Goal: Task Accomplishment & Management: Manage account settings

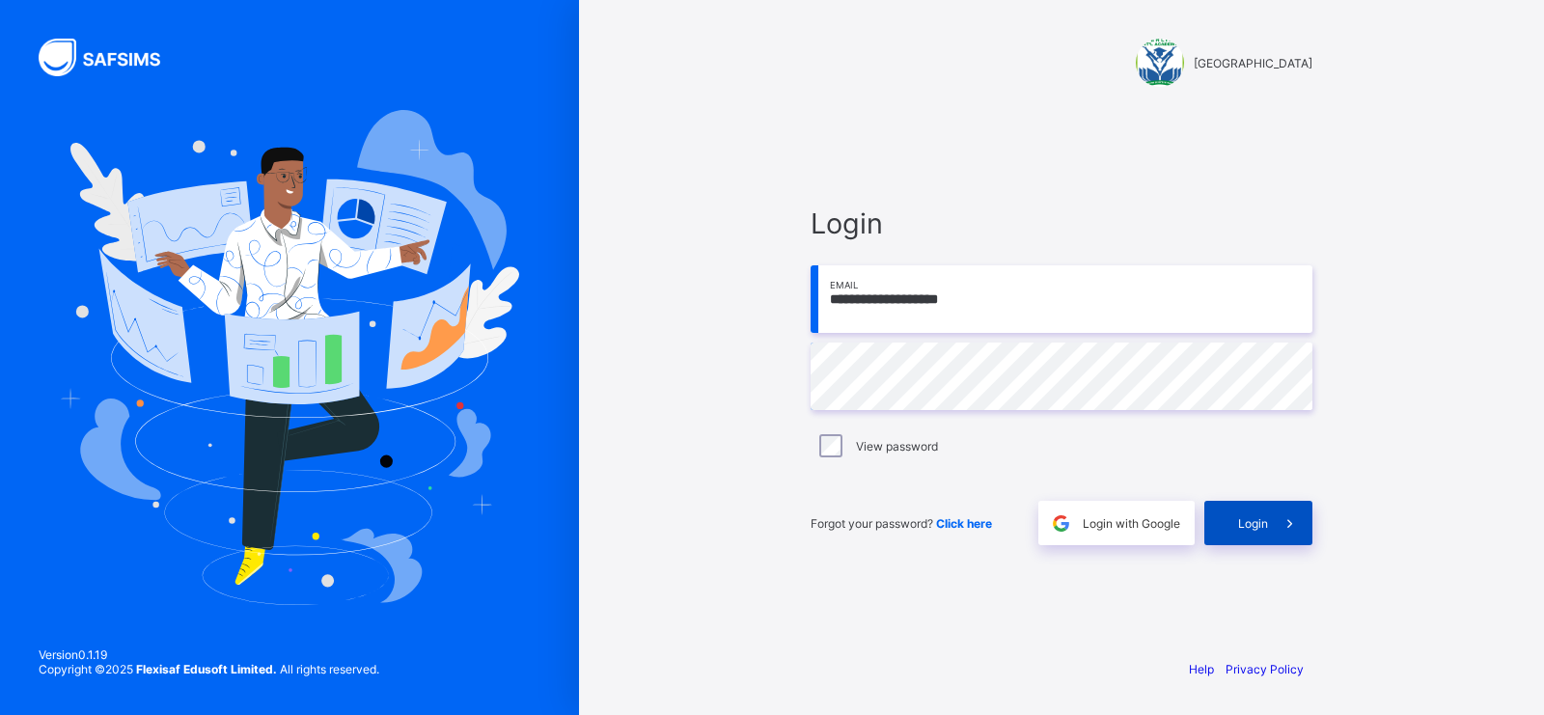
click at [1285, 532] on span at bounding box center [1290, 523] width 44 height 44
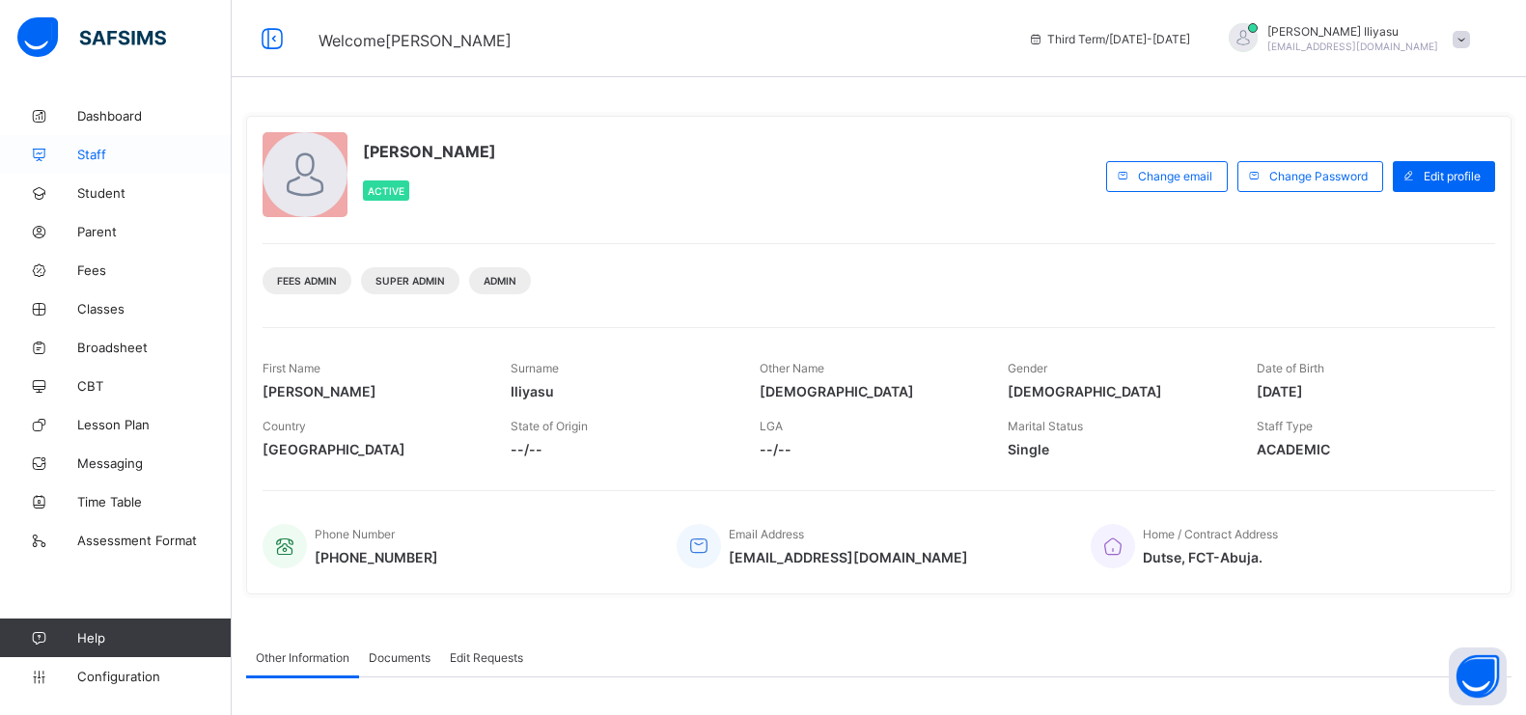
click at [120, 147] on span "Staff" at bounding box center [154, 154] width 154 height 15
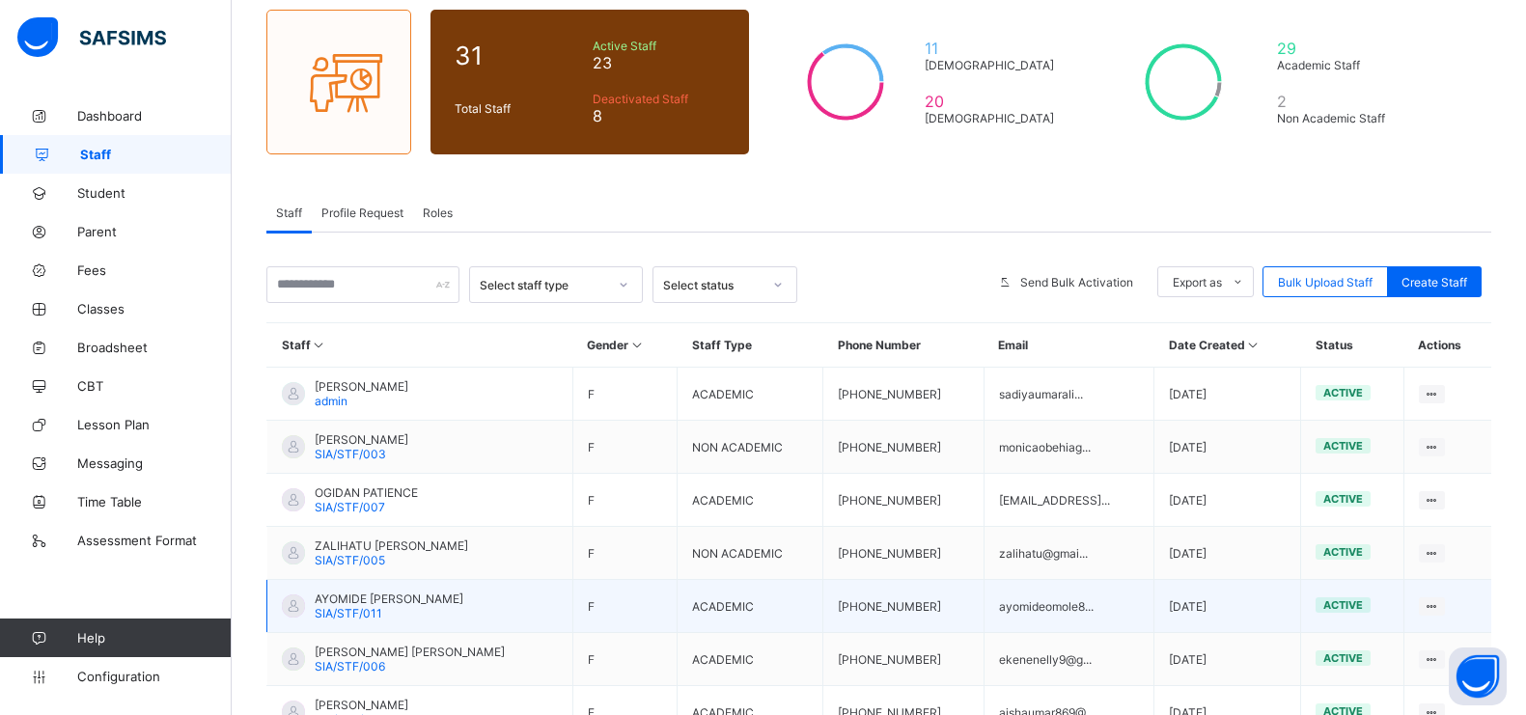
scroll to position [447, 0]
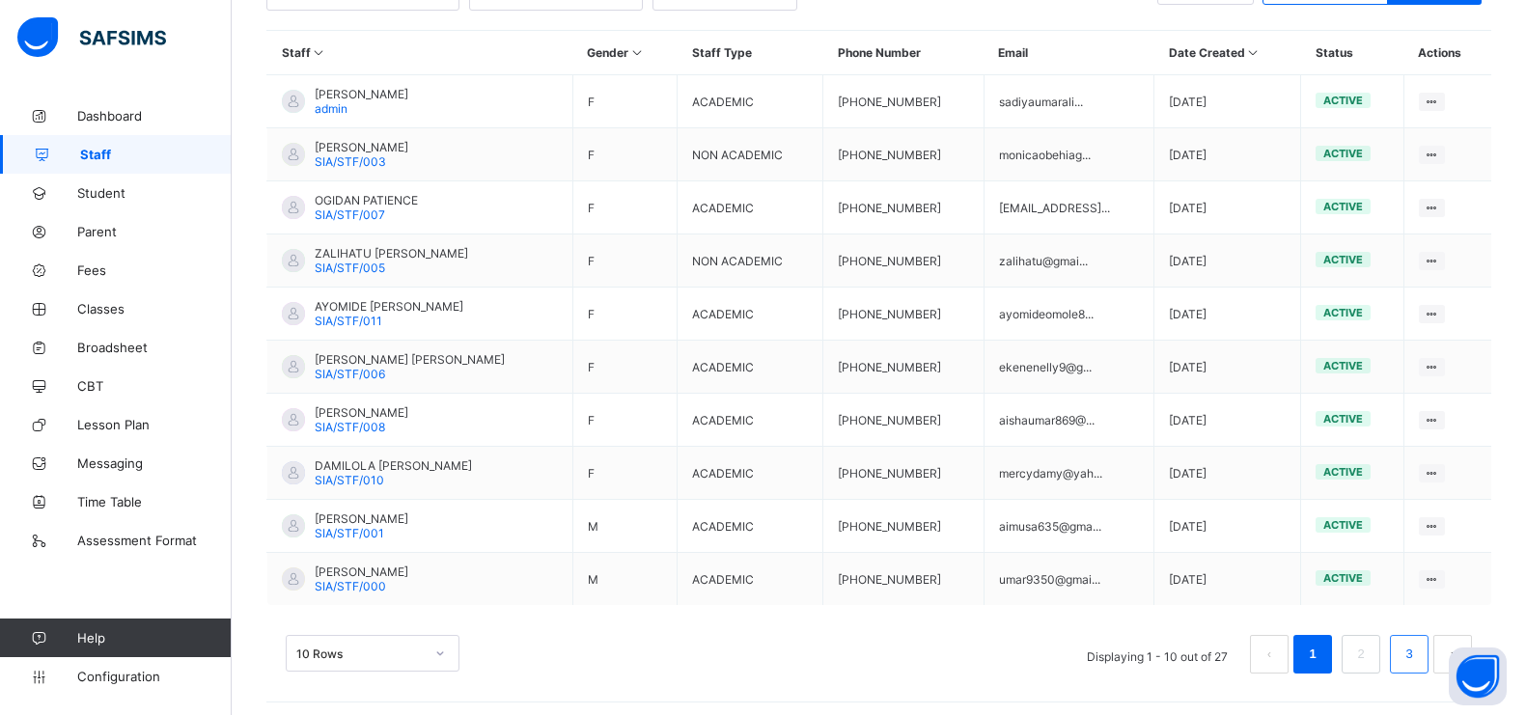
click at [1418, 657] on link "3" at bounding box center [1408, 654] width 18 height 25
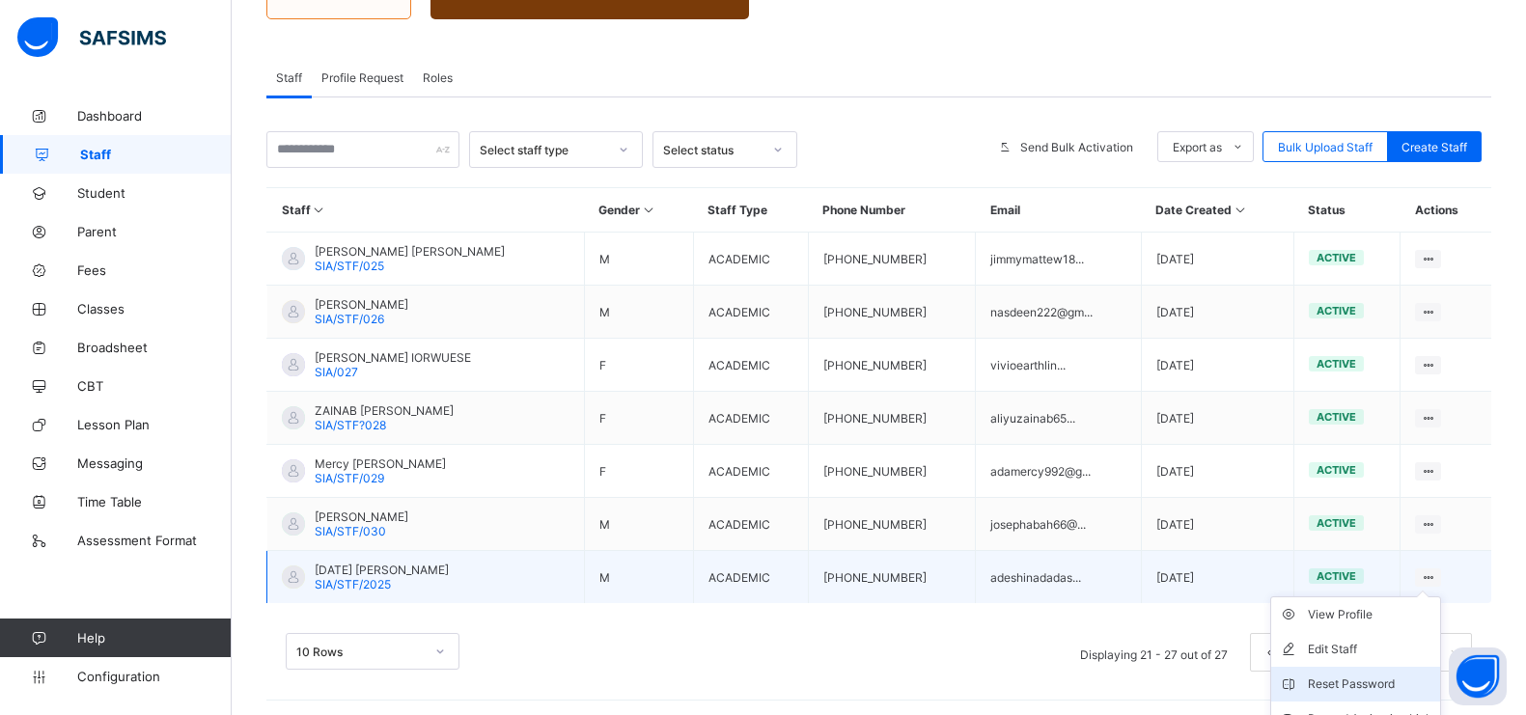
scroll to position [375, 0]
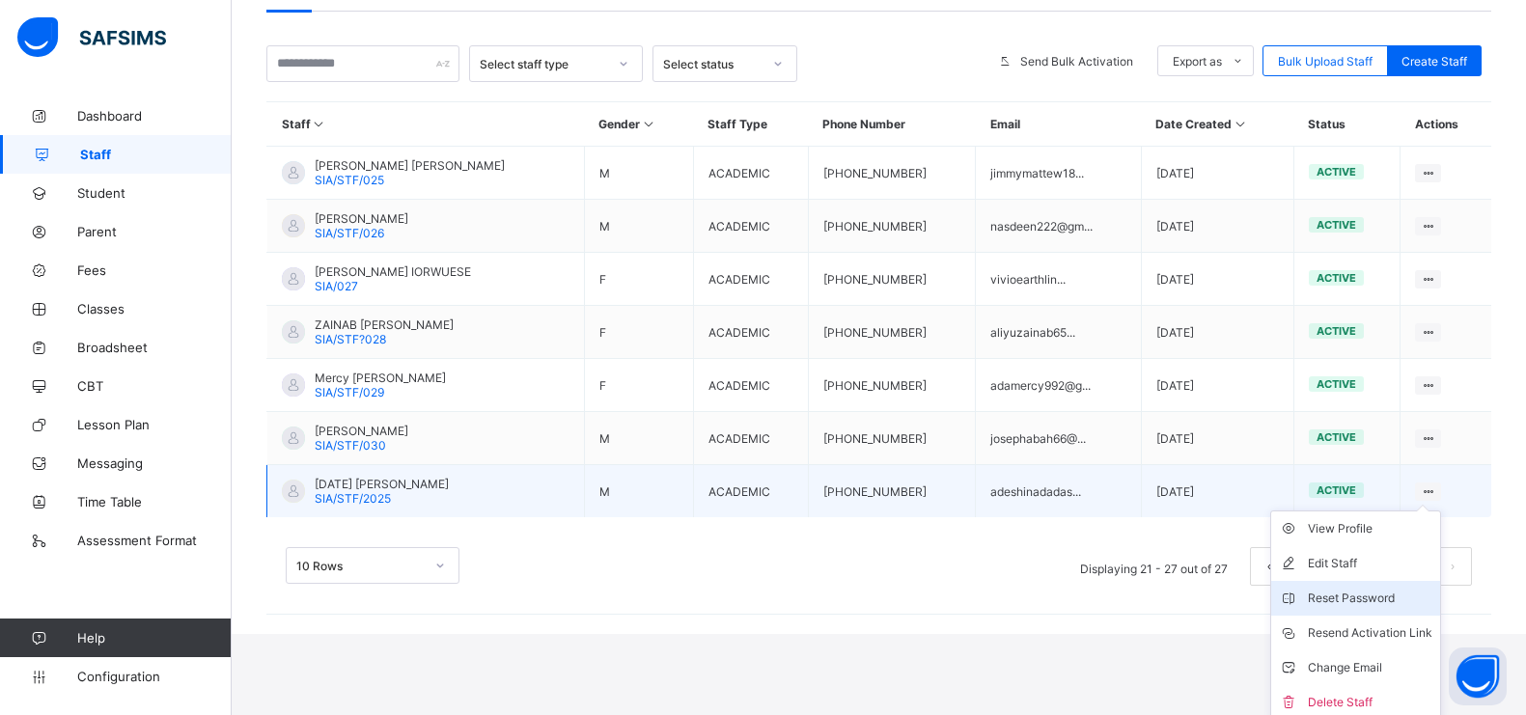
click at [1440, 581] on li "Reset Password" at bounding box center [1355, 598] width 169 height 35
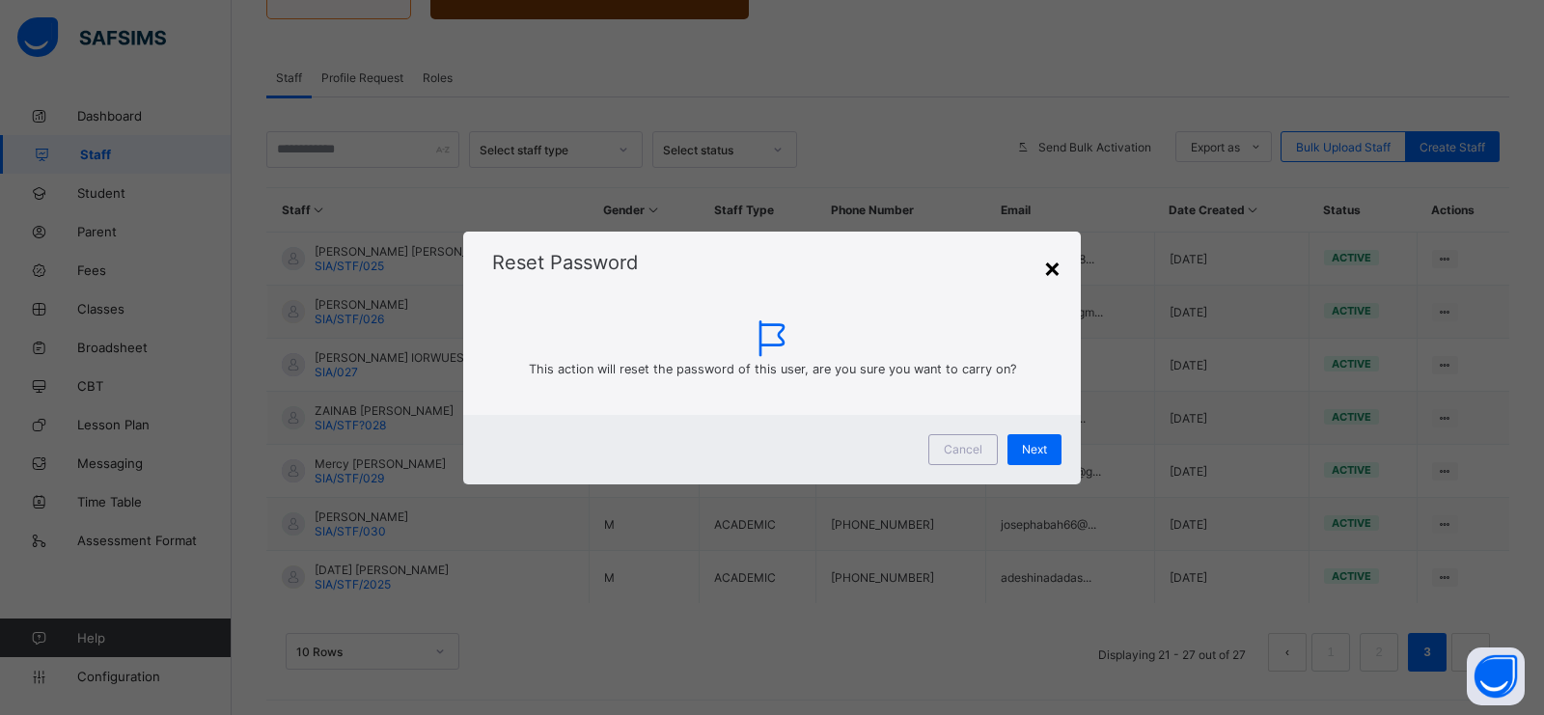
click at [1043, 261] on div "×" at bounding box center [1052, 267] width 18 height 33
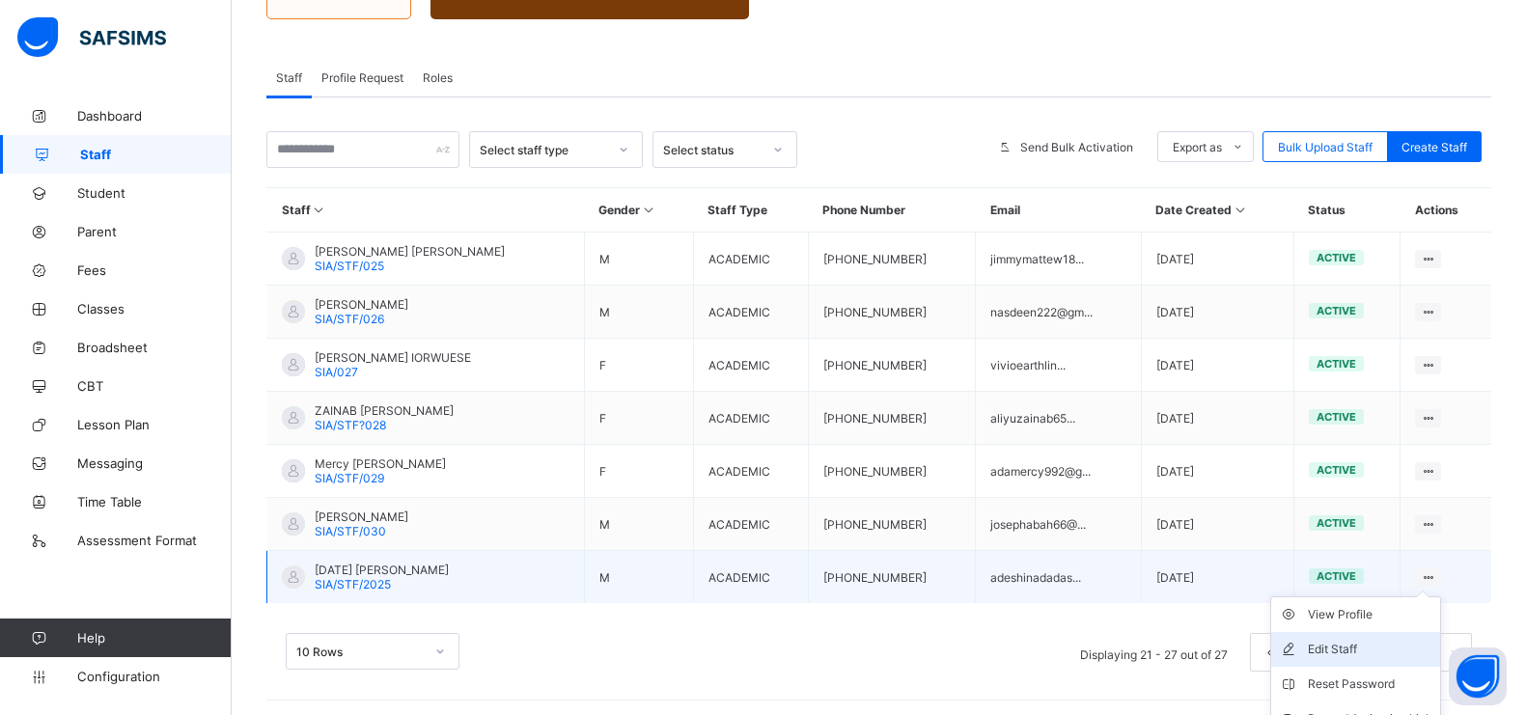
scroll to position [375, 0]
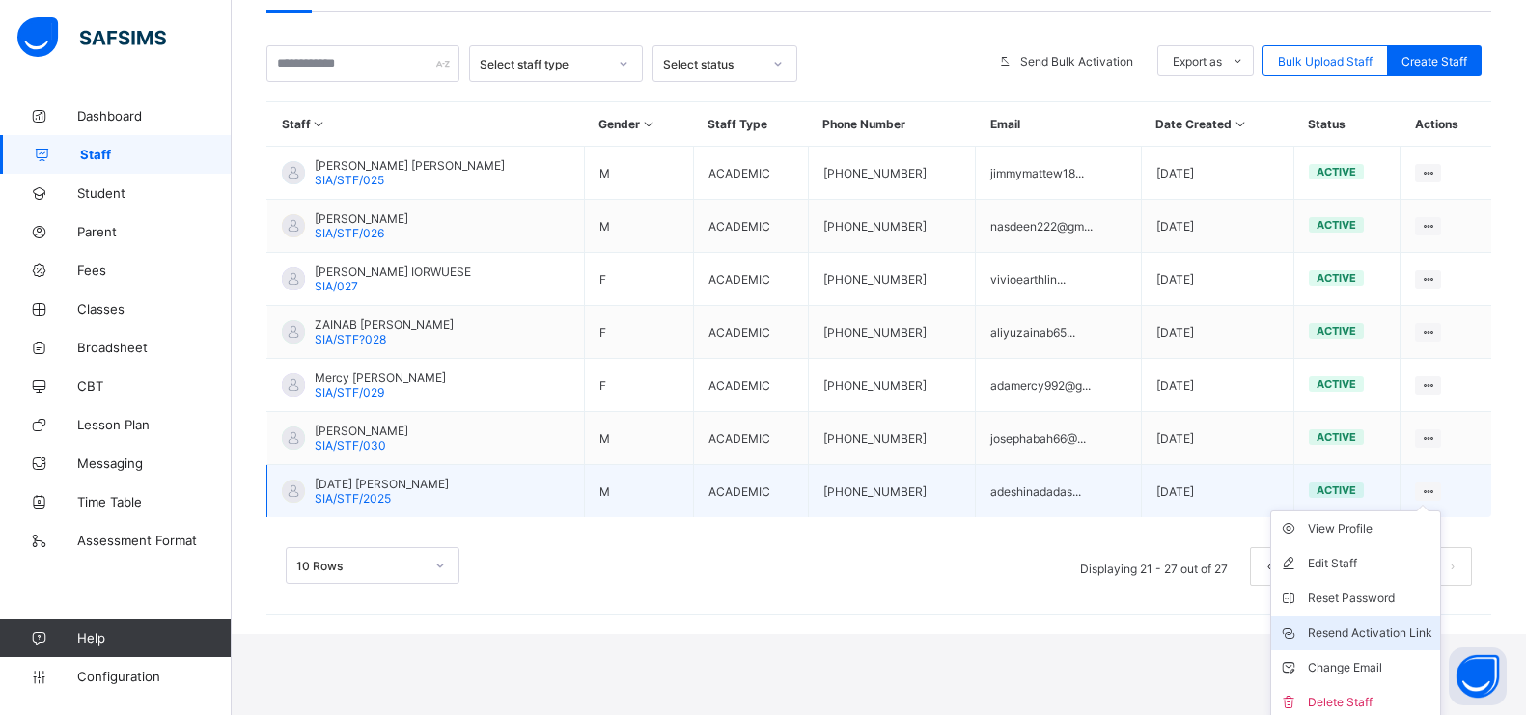
click at [1428, 633] on div "Resend Activation Link" at bounding box center [1370, 632] width 124 height 19
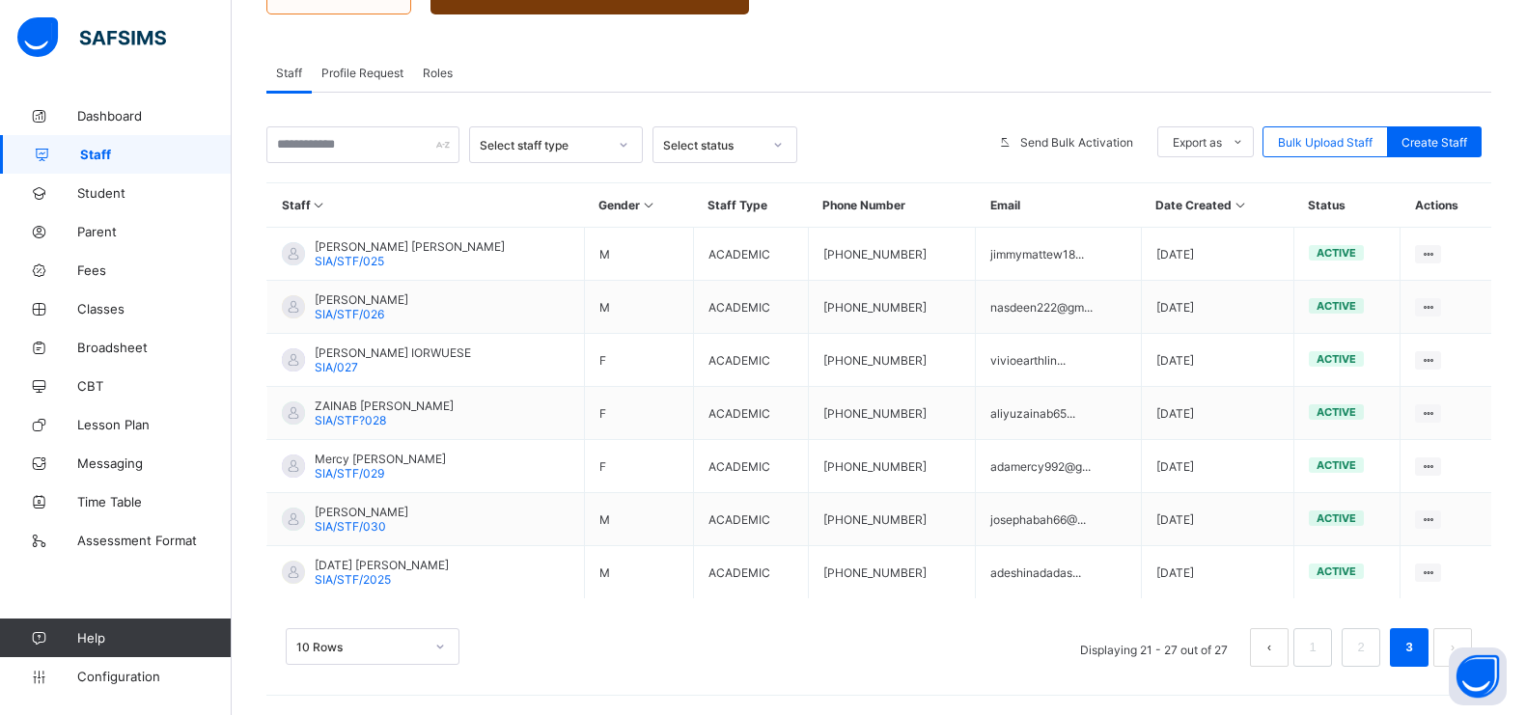
scroll to position [290, 0]
